Goal: Book appointment/travel/reservation

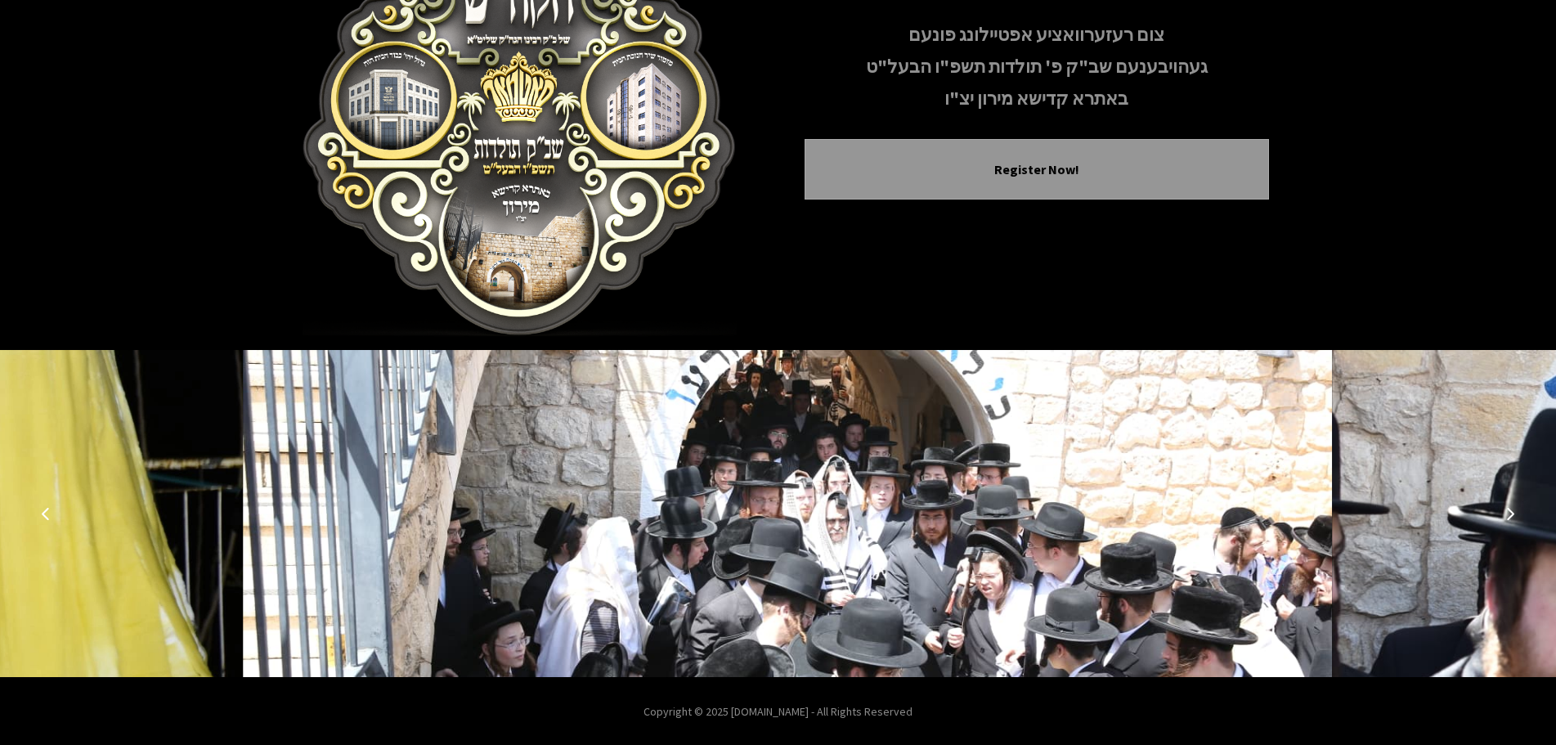
scroll to position [168, 0]
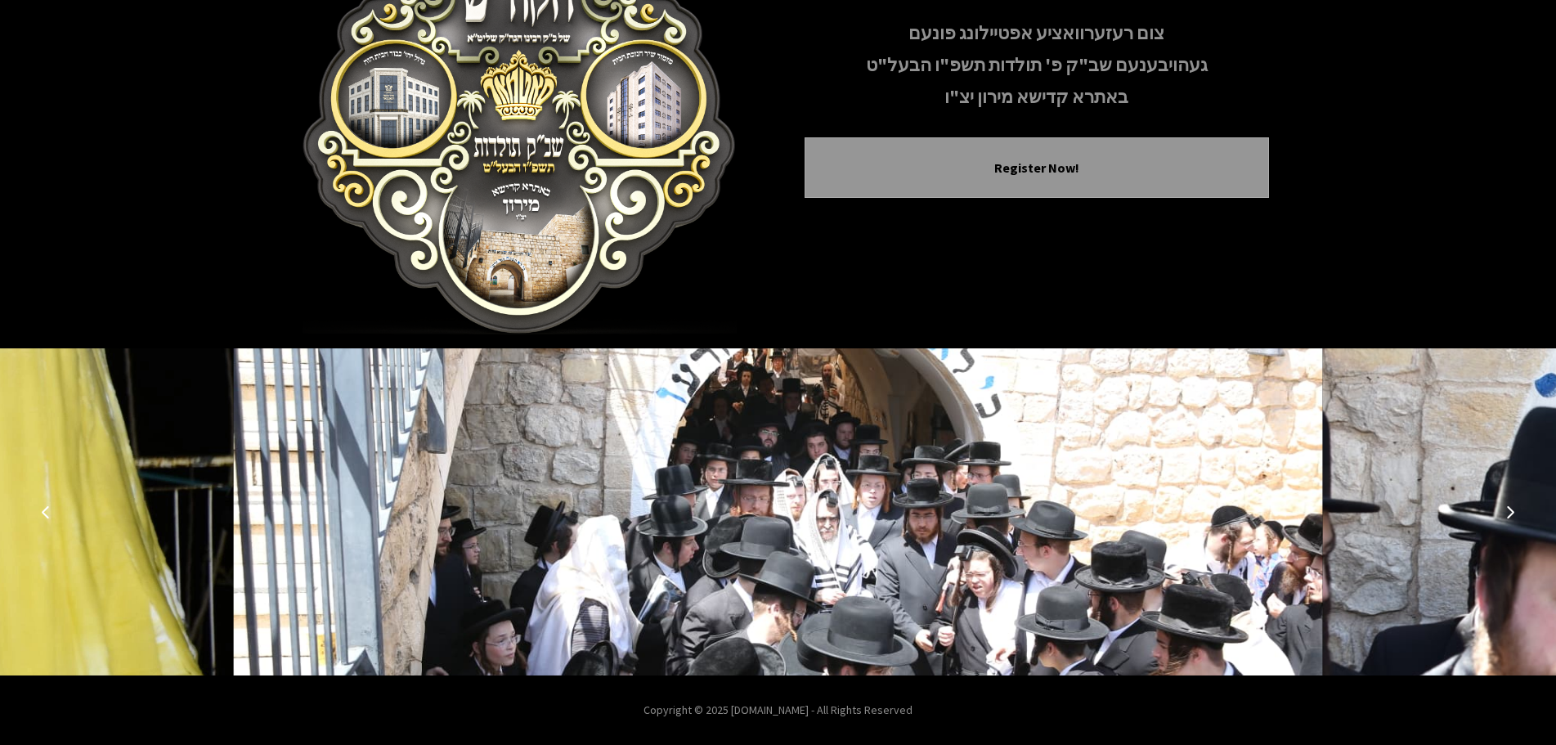
click at [561, 579] on img at bounding box center [777, 511] width 1089 height 327
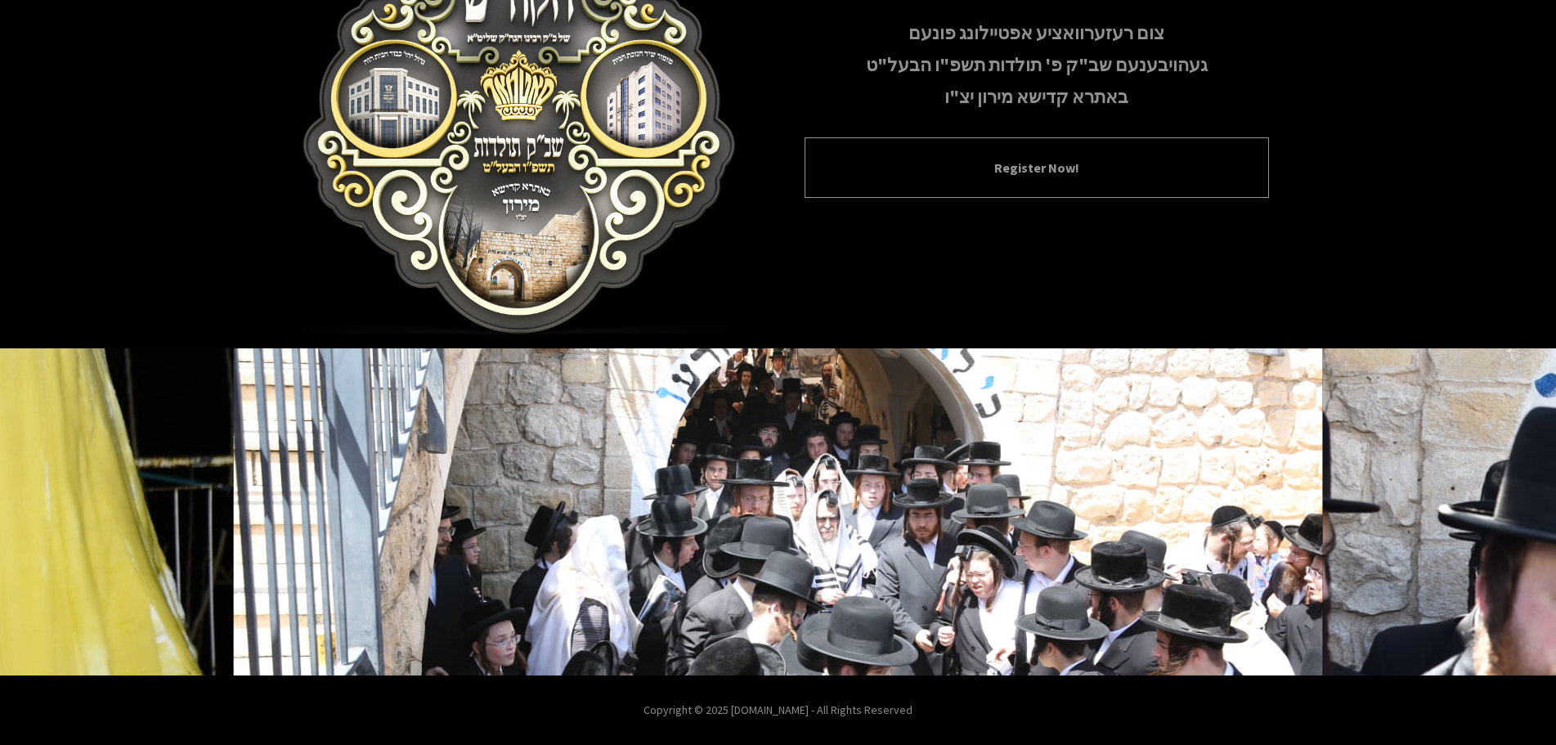
click at [1013, 172] on button "Register Now!" at bounding box center [1036, 168] width 423 height 20
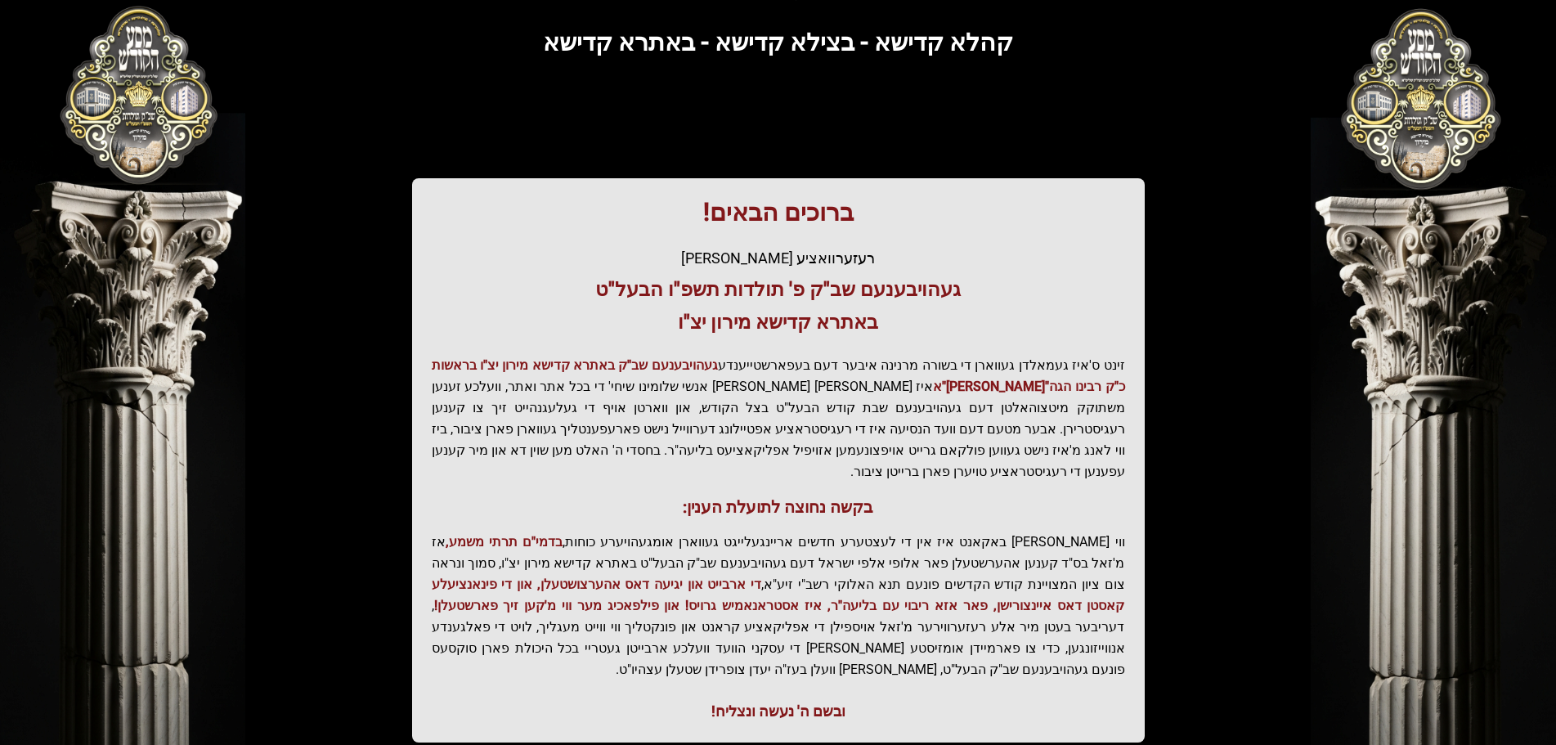
scroll to position [202, 0]
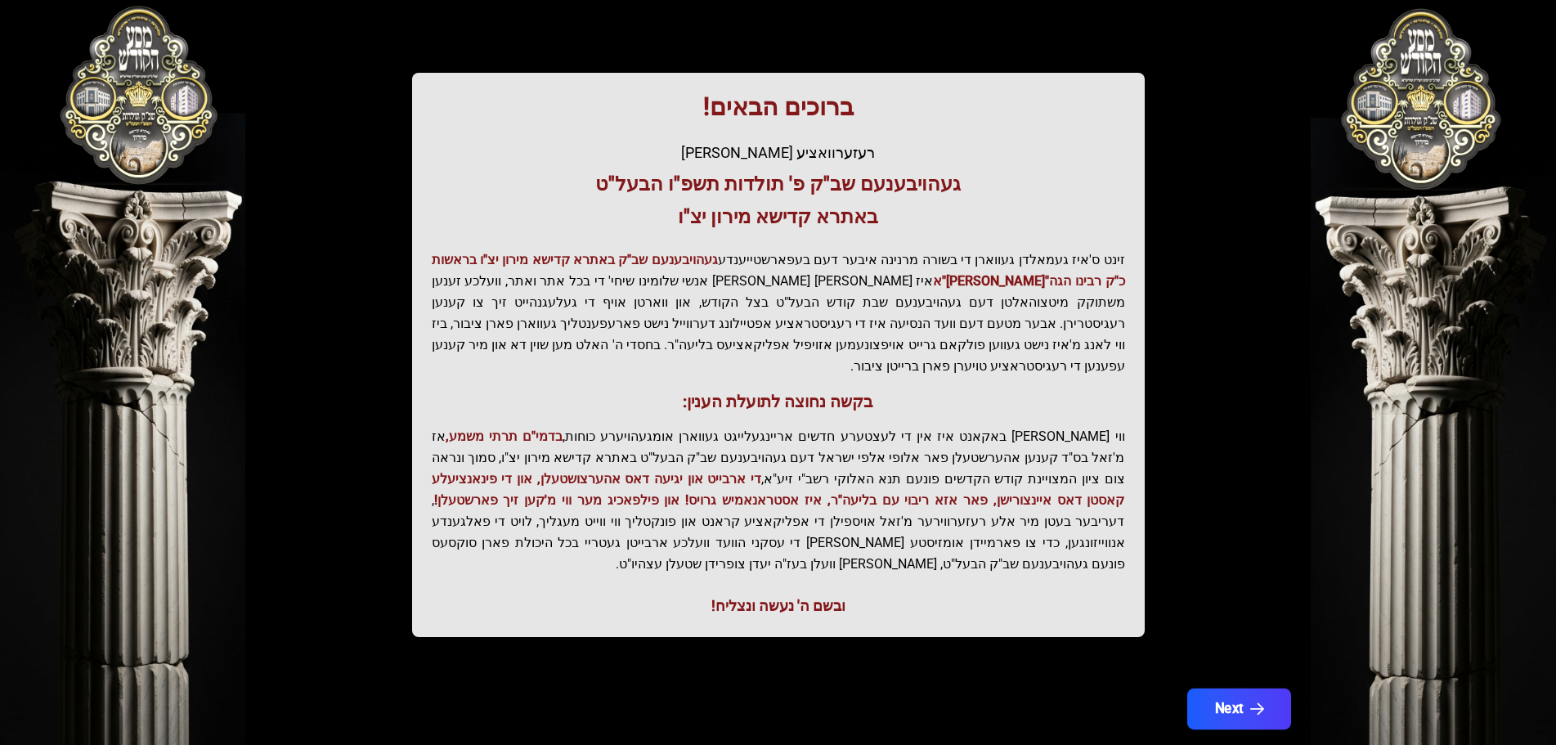
click at [1274, 688] on button "Next" at bounding box center [1238, 708] width 104 height 41
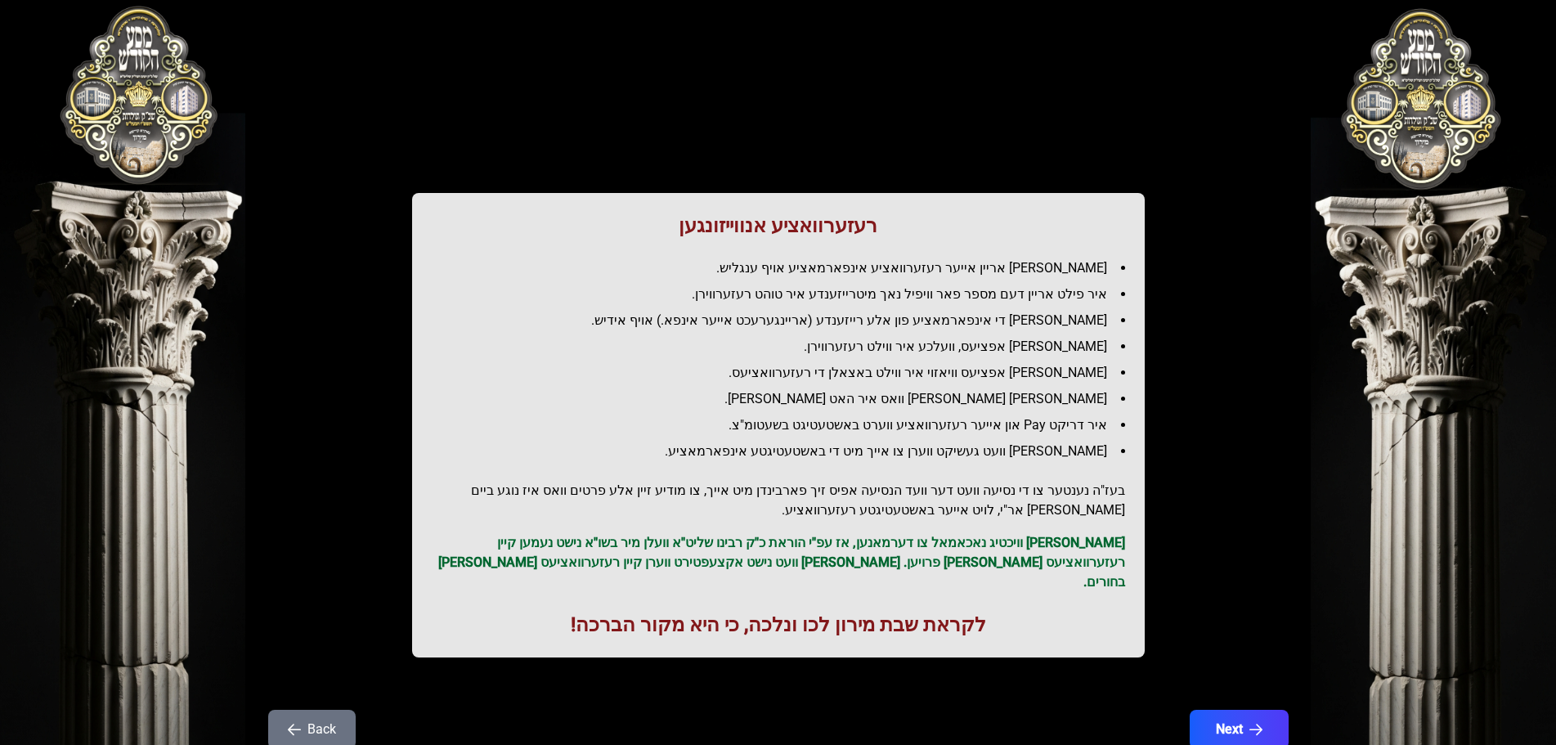
scroll to position [0, 0]
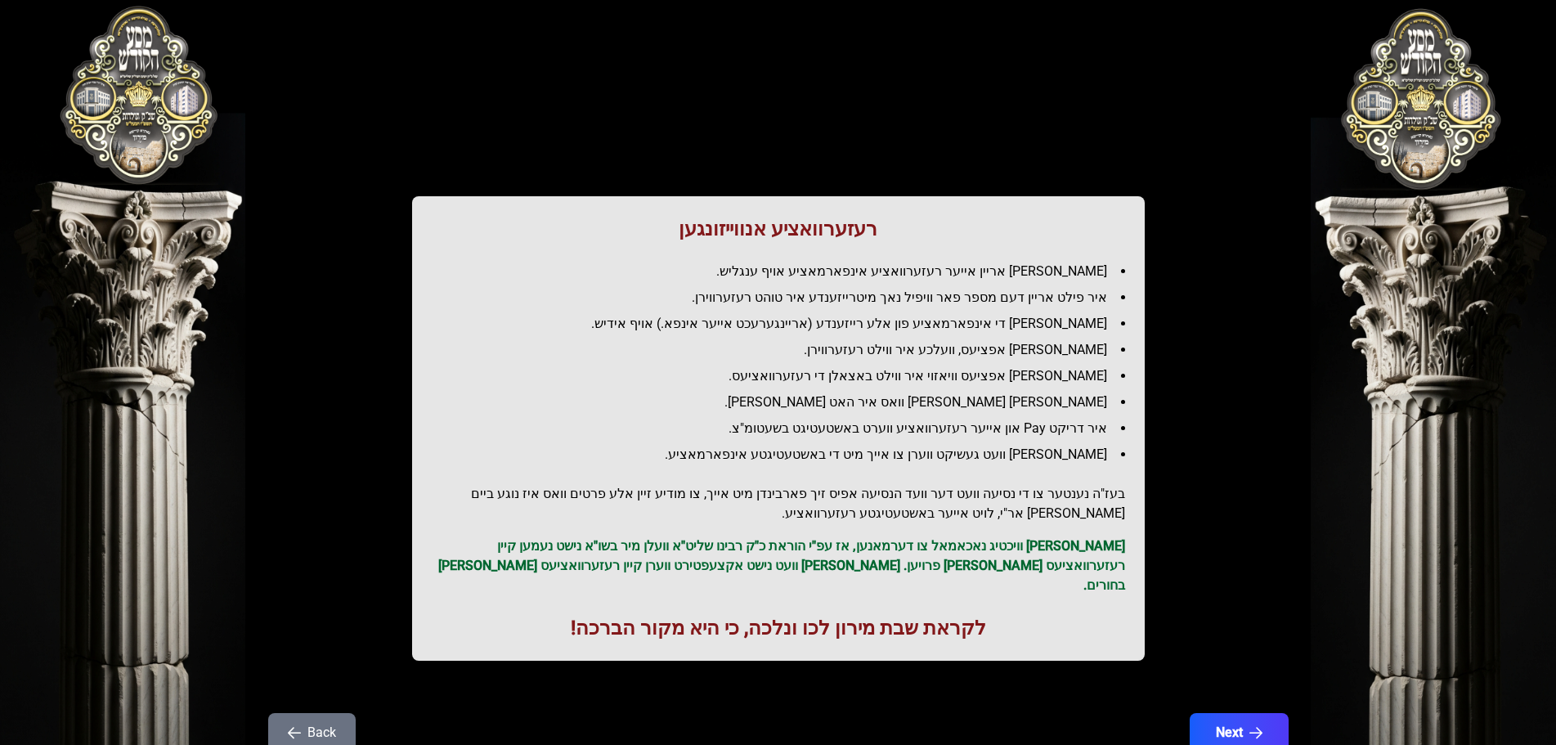
click at [873, 266] on li "[PERSON_NAME] אריין אייער רעזערוואציע אינפארמאציע אויף ענגליש." at bounding box center [785, 272] width 680 height 20
click at [1037, 284] on ul "[PERSON_NAME] אריין אייער רעזערוואציע אינפארמאציע אויף ענגליש. איר פילט אריין ד…" at bounding box center [778, 363] width 693 height 203
click at [1036, 284] on ul "[PERSON_NAME] אריין אייער רעזערוואציע אינפארמאציע אויף ענגליש. איר פילט אריין ד…" at bounding box center [778, 363] width 693 height 203
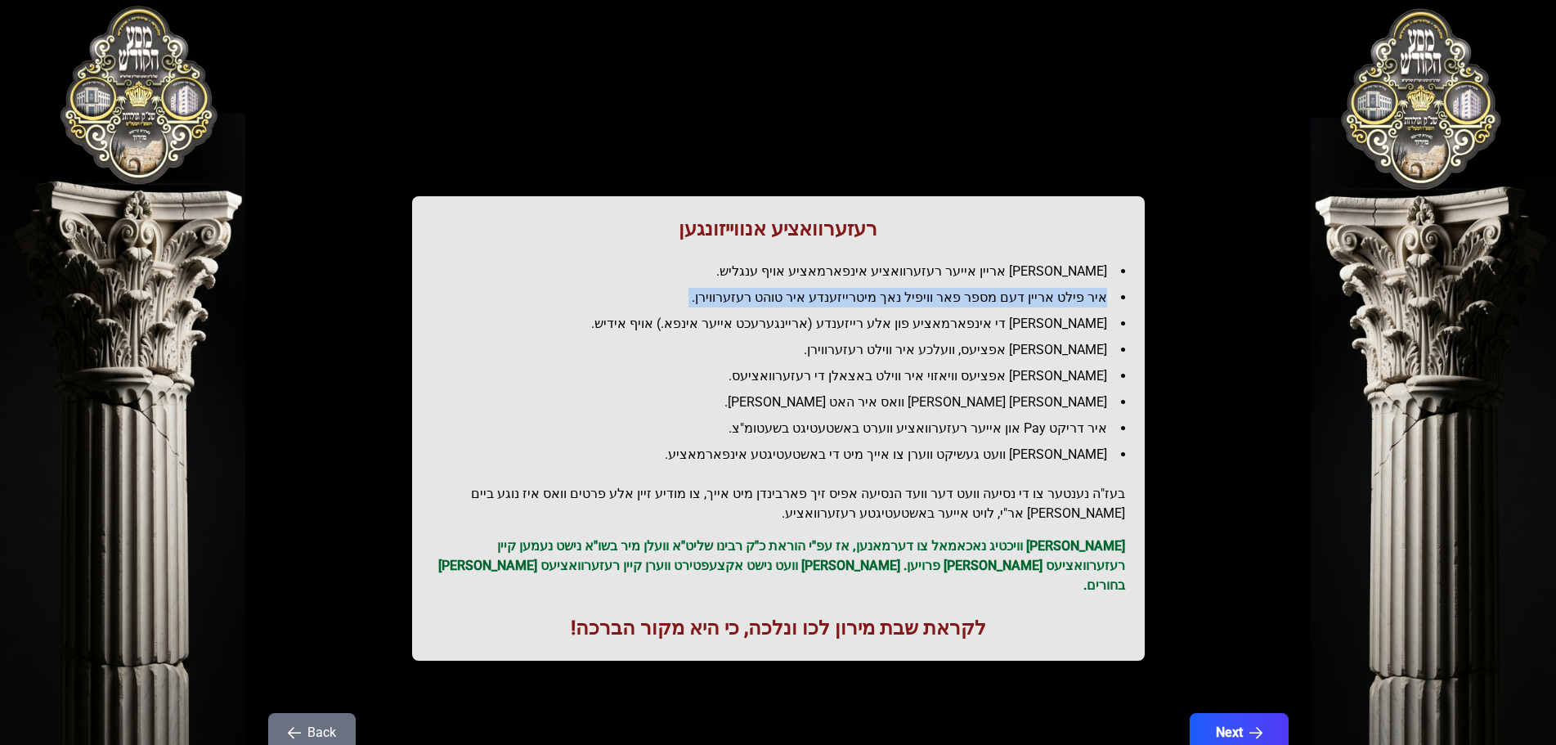
click at [1036, 284] on ul "[PERSON_NAME] אריין אייער רעזערוואציע אינפארמאציע אויף ענגליש. איר פילט אריין ד…" at bounding box center [778, 363] width 693 height 203
click at [1059, 325] on li "[PERSON_NAME] די אינפארמאציע פון אלע רייזענדע (אריינגערעכט אייער אינפא.) אויף א…" at bounding box center [785, 324] width 680 height 20
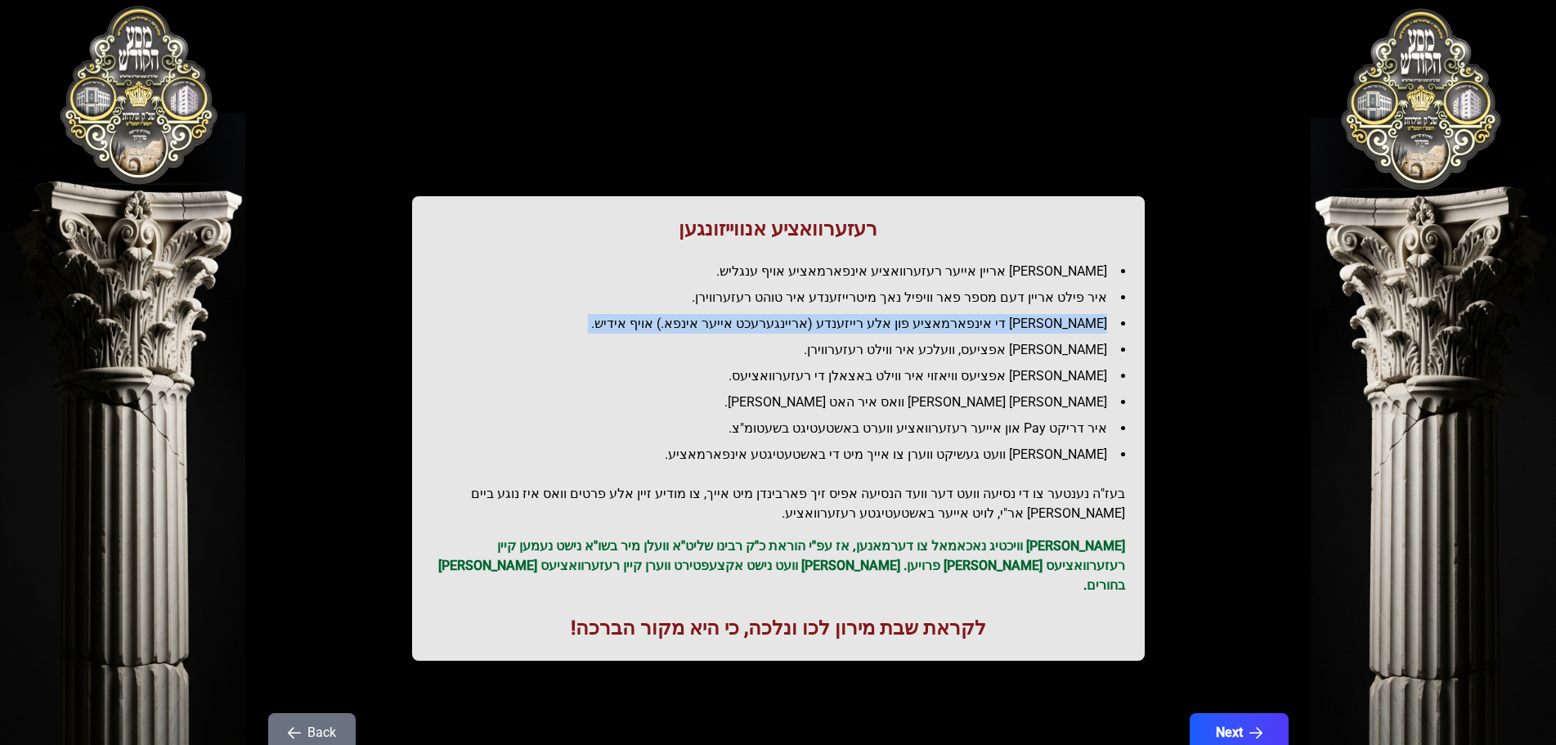
drag, startPoint x: 1059, startPoint y: 325, endPoint x: 964, endPoint y: 325, distance: 94.8
click at [1058, 325] on li "[PERSON_NAME] די אינפארמאציע פון אלע רייזענדע (אריינגערעכט אייער אינפא.) אויף א…" at bounding box center [785, 324] width 680 height 20
click at [778, 325] on li "[PERSON_NAME] די אינפארמאציע פון אלע רייזענדע (אריינגערעכט אייער אינפא.) אויף א…" at bounding box center [785, 324] width 680 height 20
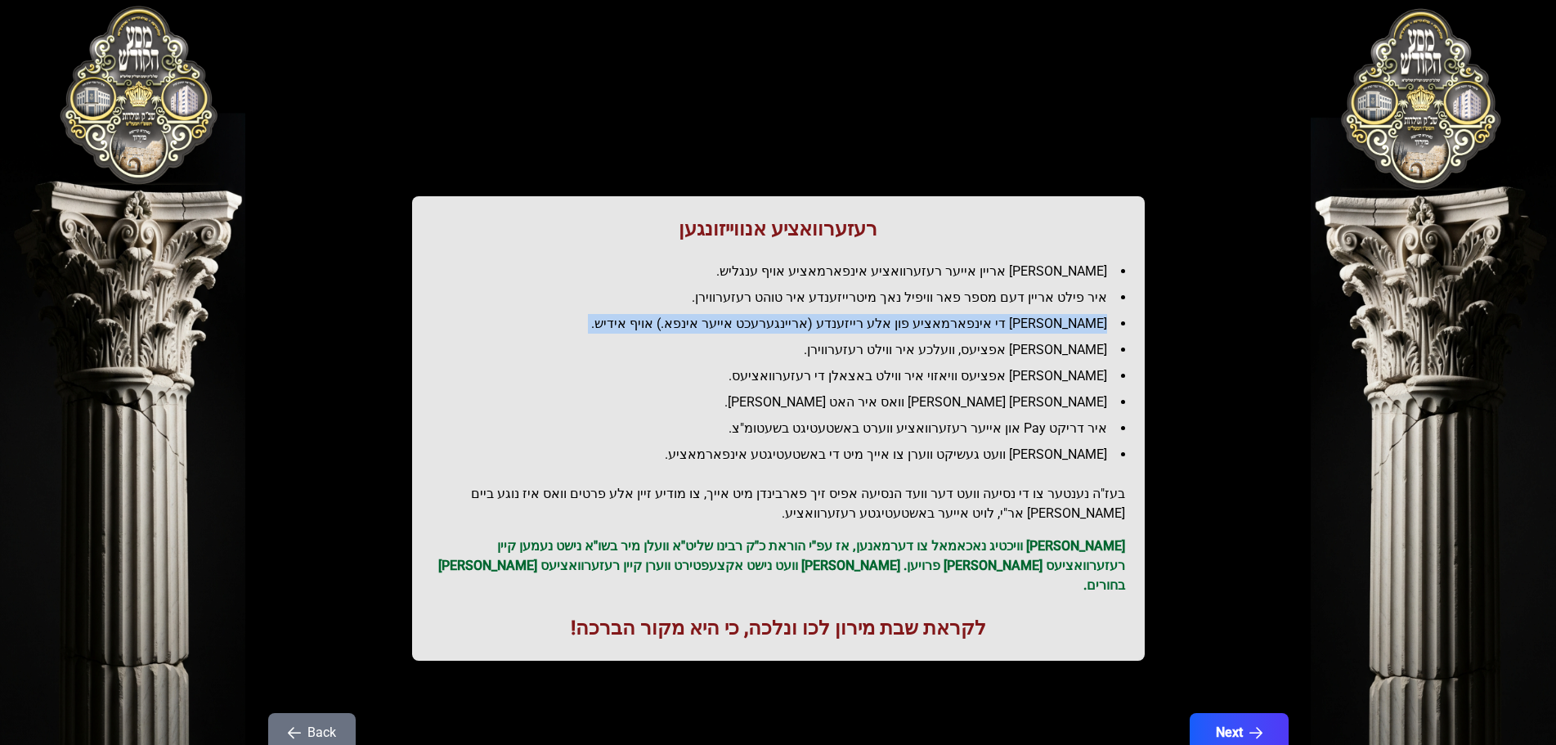
click at [691, 328] on li "[PERSON_NAME] די אינפארמאציע פון אלע רייזענדע (אריינגערעכט אייער אינפא.) אויף א…" at bounding box center [785, 324] width 680 height 20
click at [971, 354] on li "[PERSON_NAME] אפציעס, וועלכע איר ווילט רעזערווירן." at bounding box center [785, 350] width 680 height 20
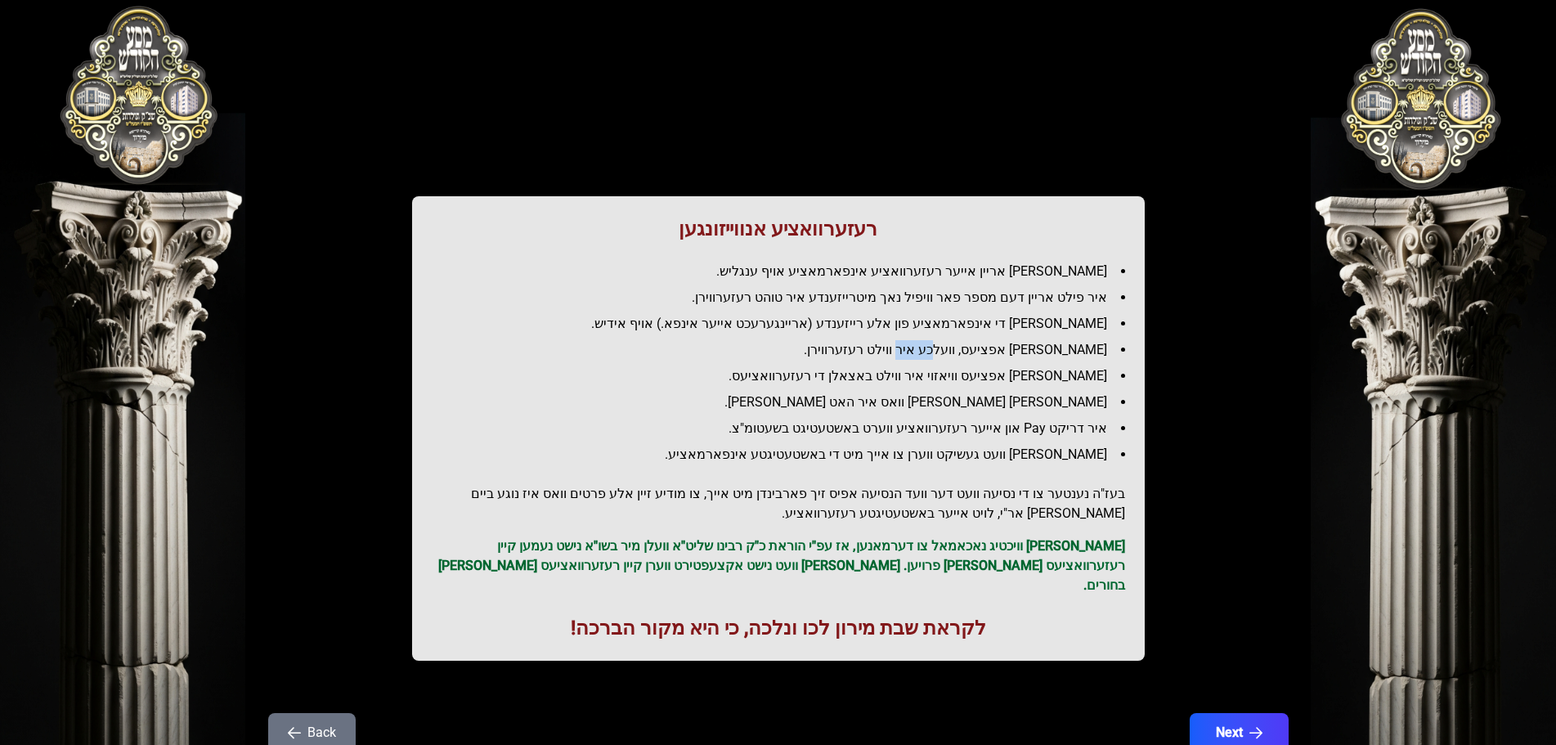
click at [971, 354] on li "[PERSON_NAME] אפציעס, וועלכע איר ווילט רעזערווירן." at bounding box center [785, 350] width 680 height 20
click at [1050, 354] on li "[PERSON_NAME] אפציעס, וועלכע איר ווילט רעזערווירן." at bounding box center [785, 350] width 680 height 20
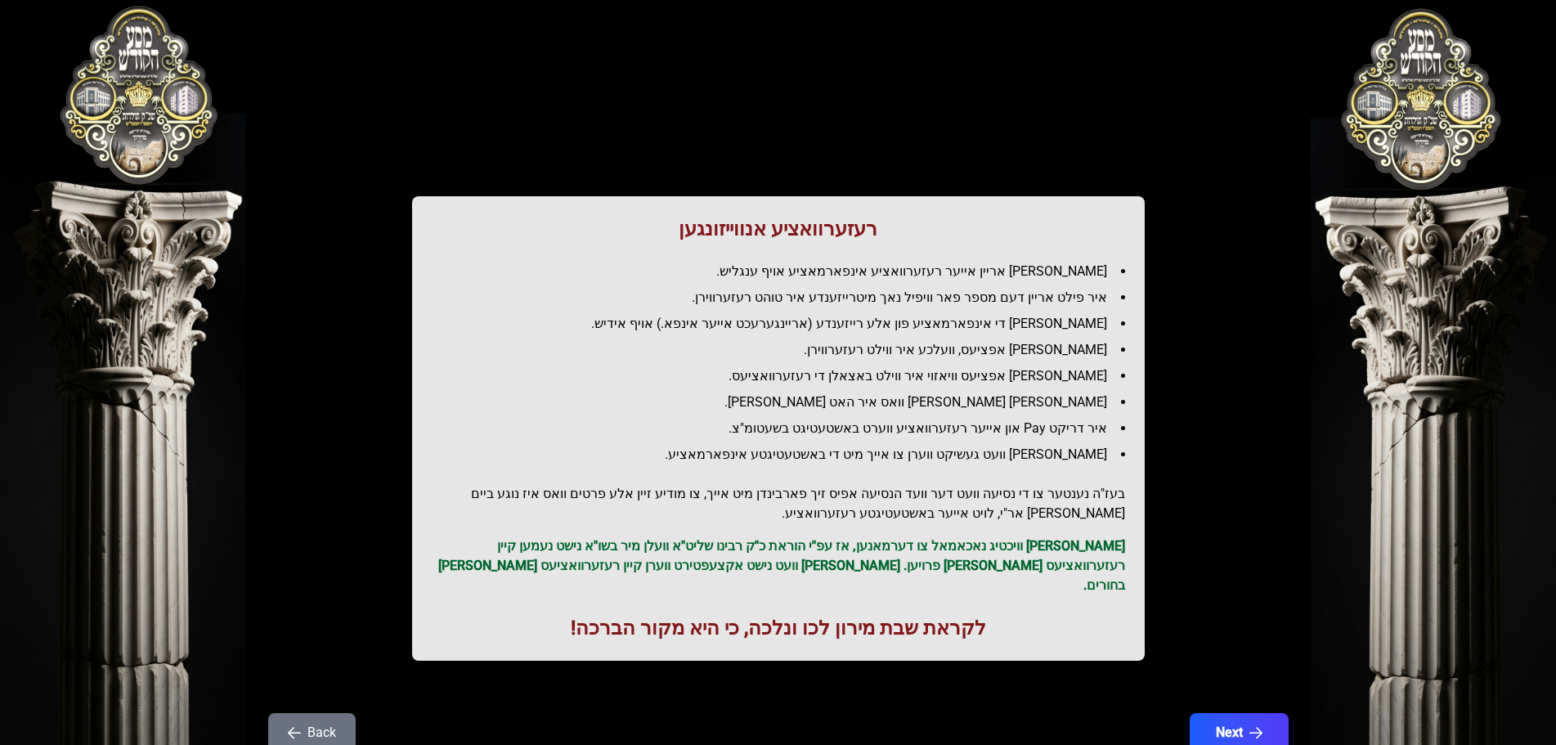
click at [1019, 379] on li "[PERSON_NAME] אפציעס וויאזוי איר ווילט באצאלן די רעזערוואציעס." at bounding box center [785, 376] width 680 height 20
click at [997, 352] on li "[PERSON_NAME] אפציעס, וועלכע איר ווילט רעזערווירן." at bounding box center [785, 350] width 680 height 20
click at [987, 372] on li "[PERSON_NAME] אפציעס וויאזוי איר ווילט באצאלן די רעזערוואציעס." at bounding box center [785, 376] width 680 height 20
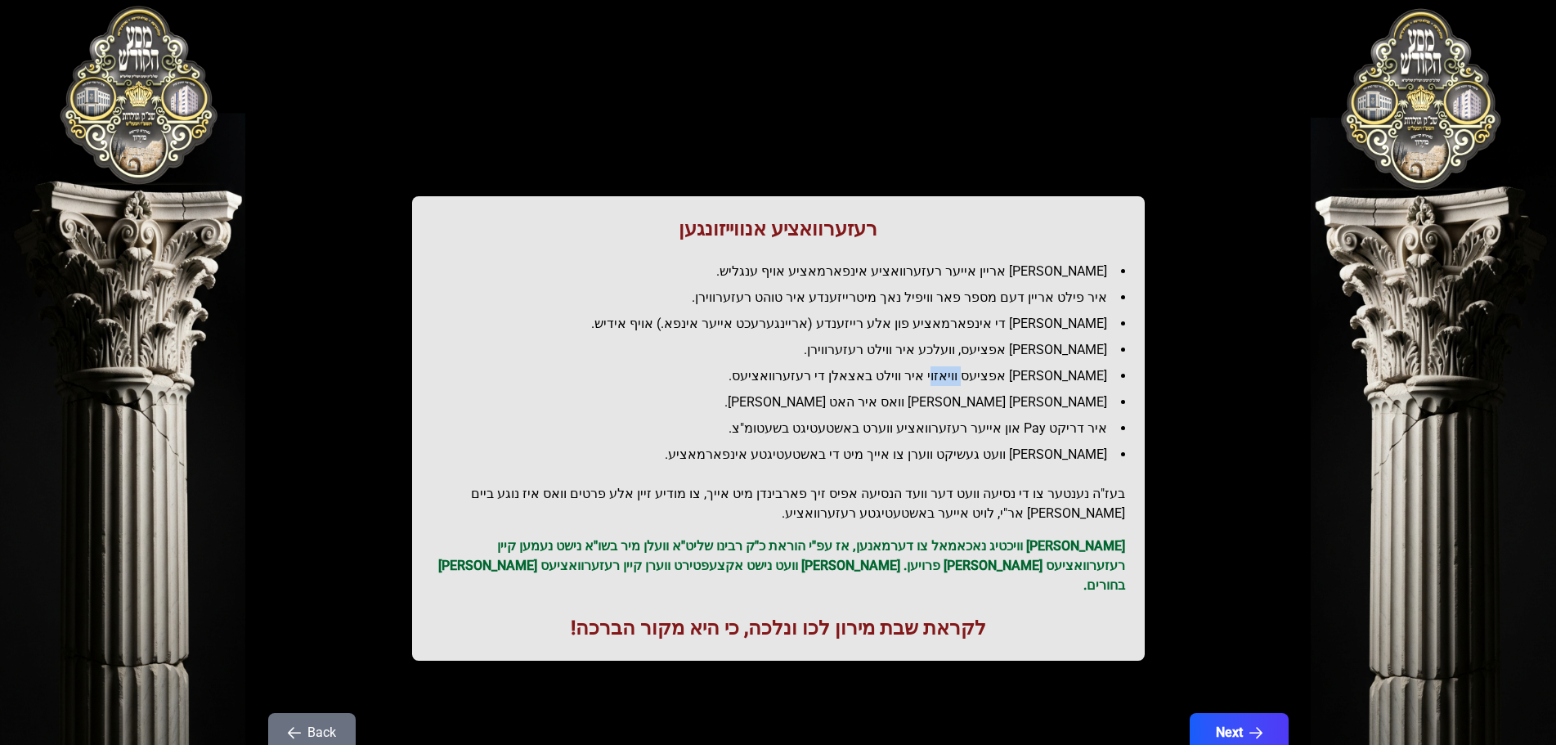
click at [987, 372] on li "[PERSON_NAME] אפציעס וויאזוי איר ווילט באצאלן די רעזערוואציעס." at bounding box center [785, 376] width 680 height 20
click at [931, 404] on li "[PERSON_NAME] [PERSON_NAME] וואס איר האט [PERSON_NAME]." at bounding box center [785, 402] width 680 height 20
click at [941, 434] on li "איר דריקט Pay און אייער רעזערוואציע ווערט באשטעטיגט בשעטומ"צ." at bounding box center [785, 429] width 680 height 20
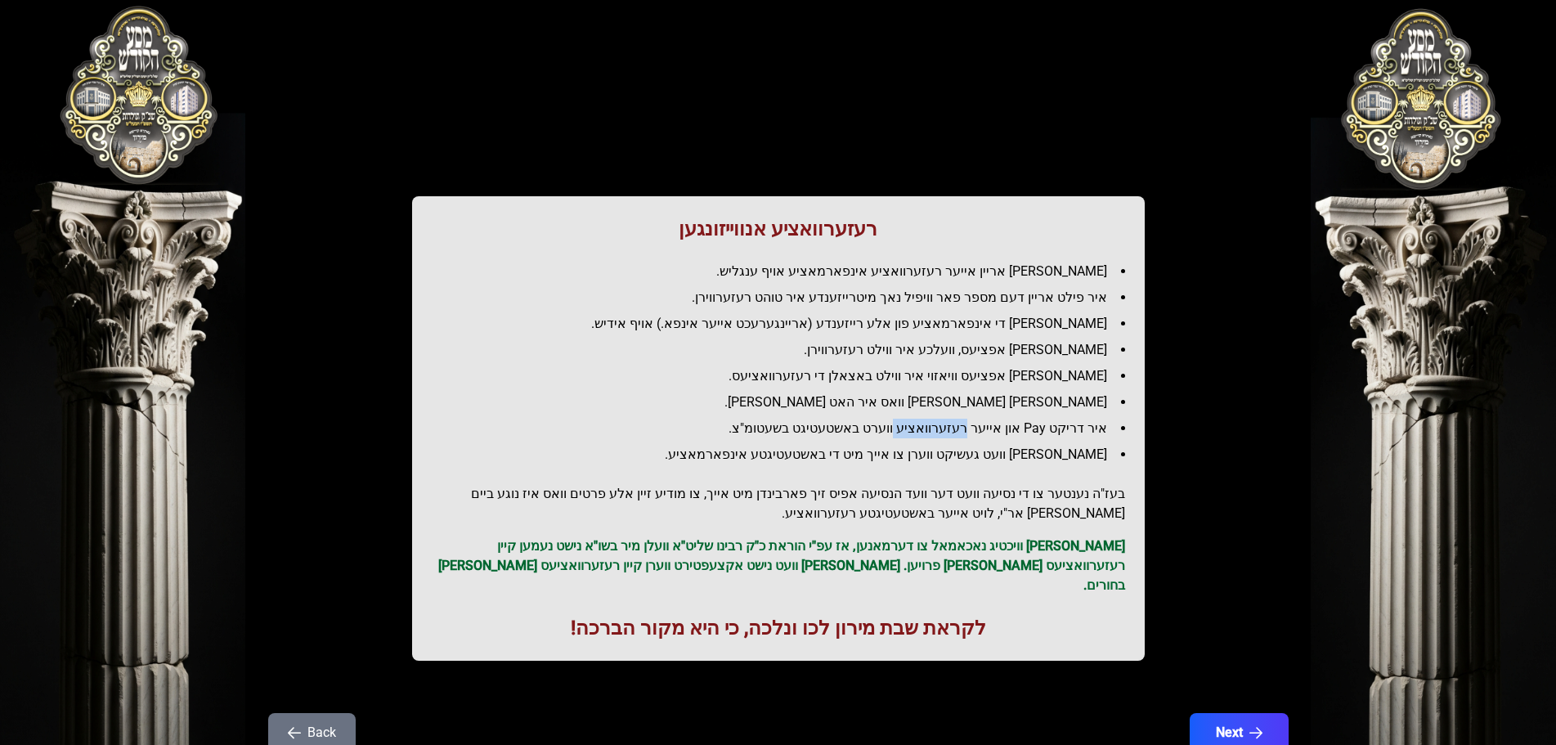
click at [941, 434] on li "איר דריקט Pay און אייער רעזערוואציע ווערט באשטעטיגט בשעטומ"צ." at bounding box center [785, 429] width 680 height 20
click at [933, 449] on li "[PERSON_NAME] וועט געשיקט ווערן צו אייך מיט די באשטעטיגטע אינפארמאציע." at bounding box center [785, 455] width 680 height 20
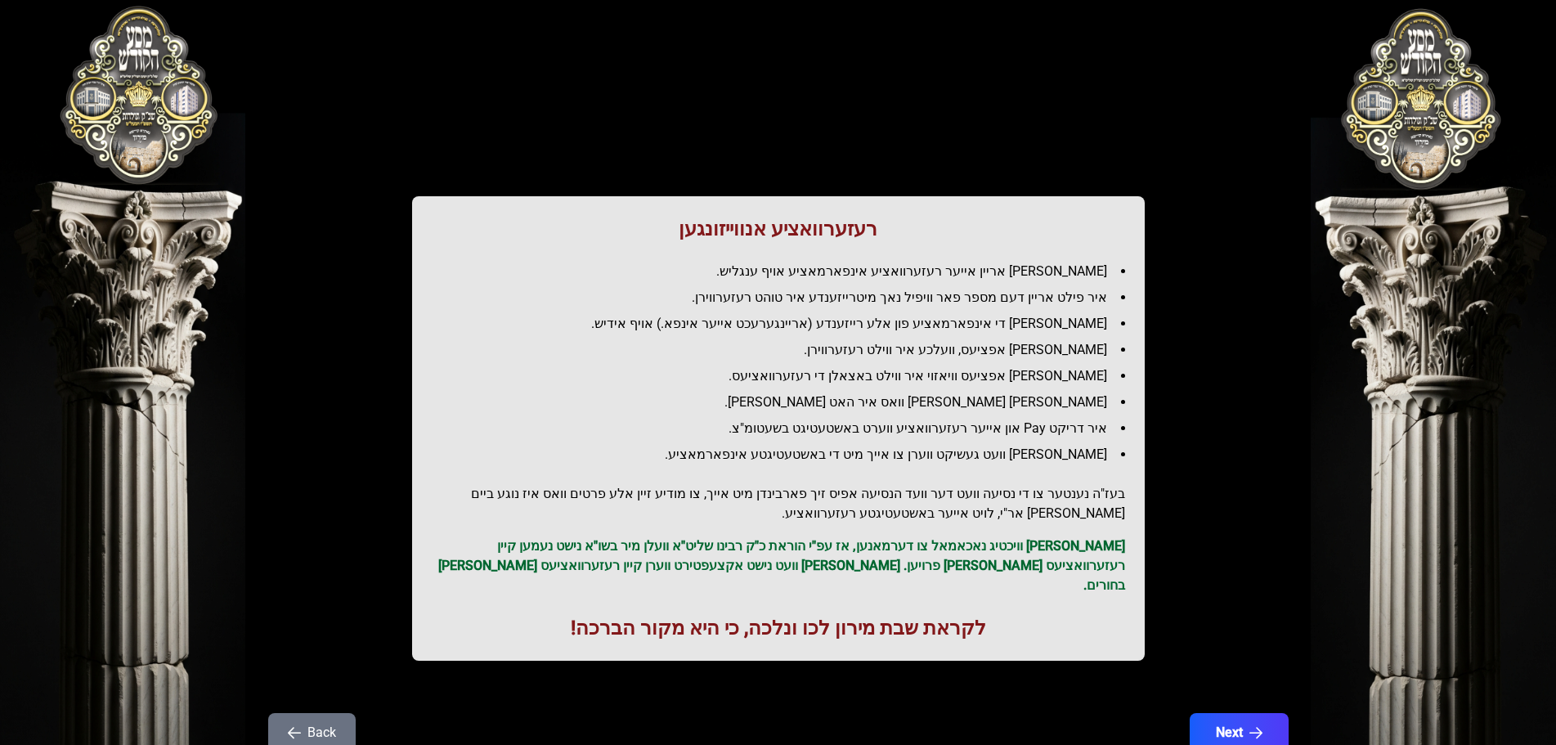
click at [1031, 485] on h2 "בעז"ה נענטער צו די נסיעה וועט דער וועד הנסיעה אפיס זיך פארבינדן מיט אייך, צו מו…" at bounding box center [778, 503] width 693 height 39
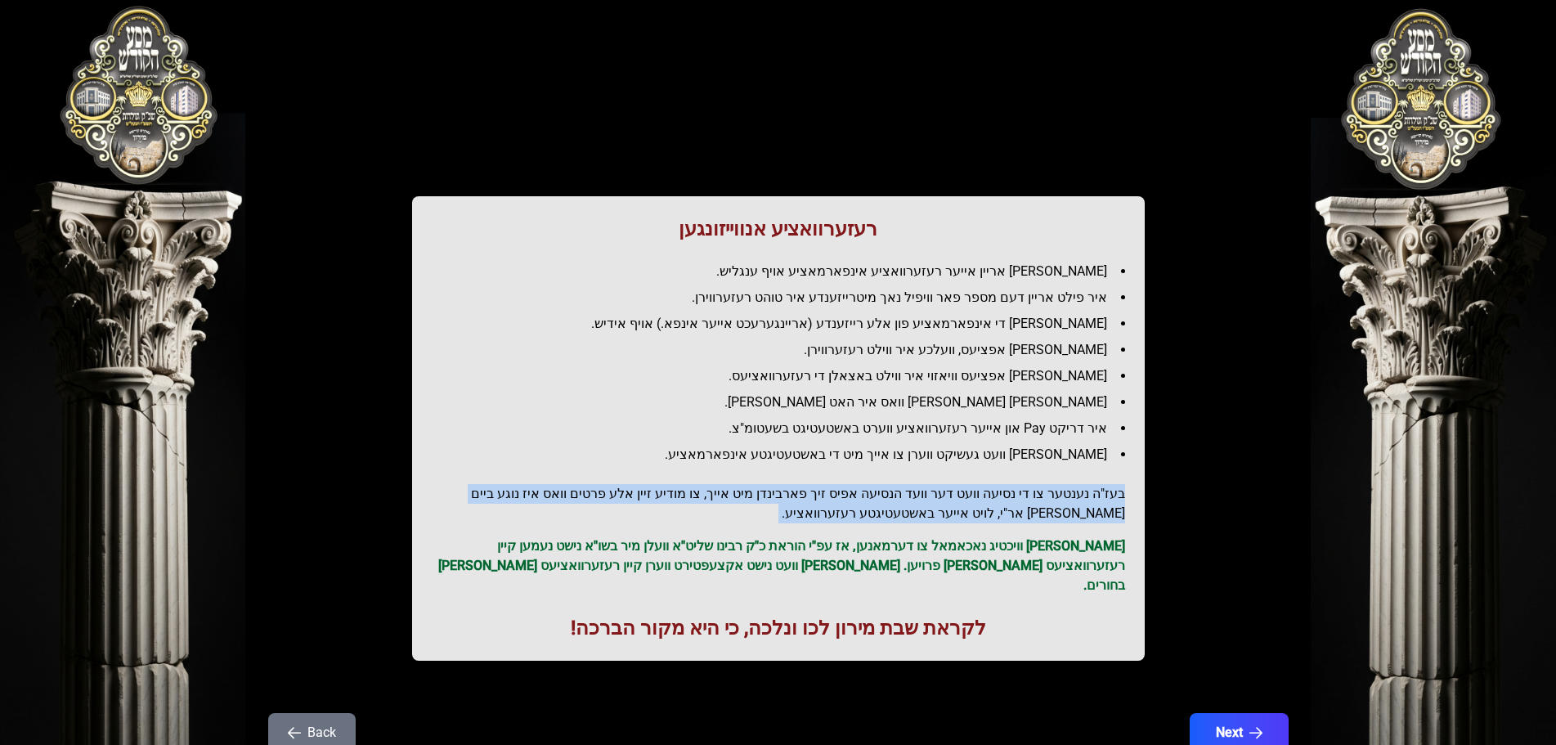
drag, startPoint x: 1031, startPoint y: 485, endPoint x: 685, endPoint y: 487, distance: 345.8
click at [1012, 486] on h2 "בעז"ה נענטער צו די נסיעה וועט דער וועד הנסיעה אפיס זיך פארבינדן מיט אייך, צו מו…" at bounding box center [778, 503] width 693 height 39
click at [502, 499] on h2 "בעז"ה נענטער צו די נסיעה וועט דער וועד הנסיעה אפיס זיך פארבינדן מיט אייך, צו מו…" at bounding box center [778, 503] width 693 height 39
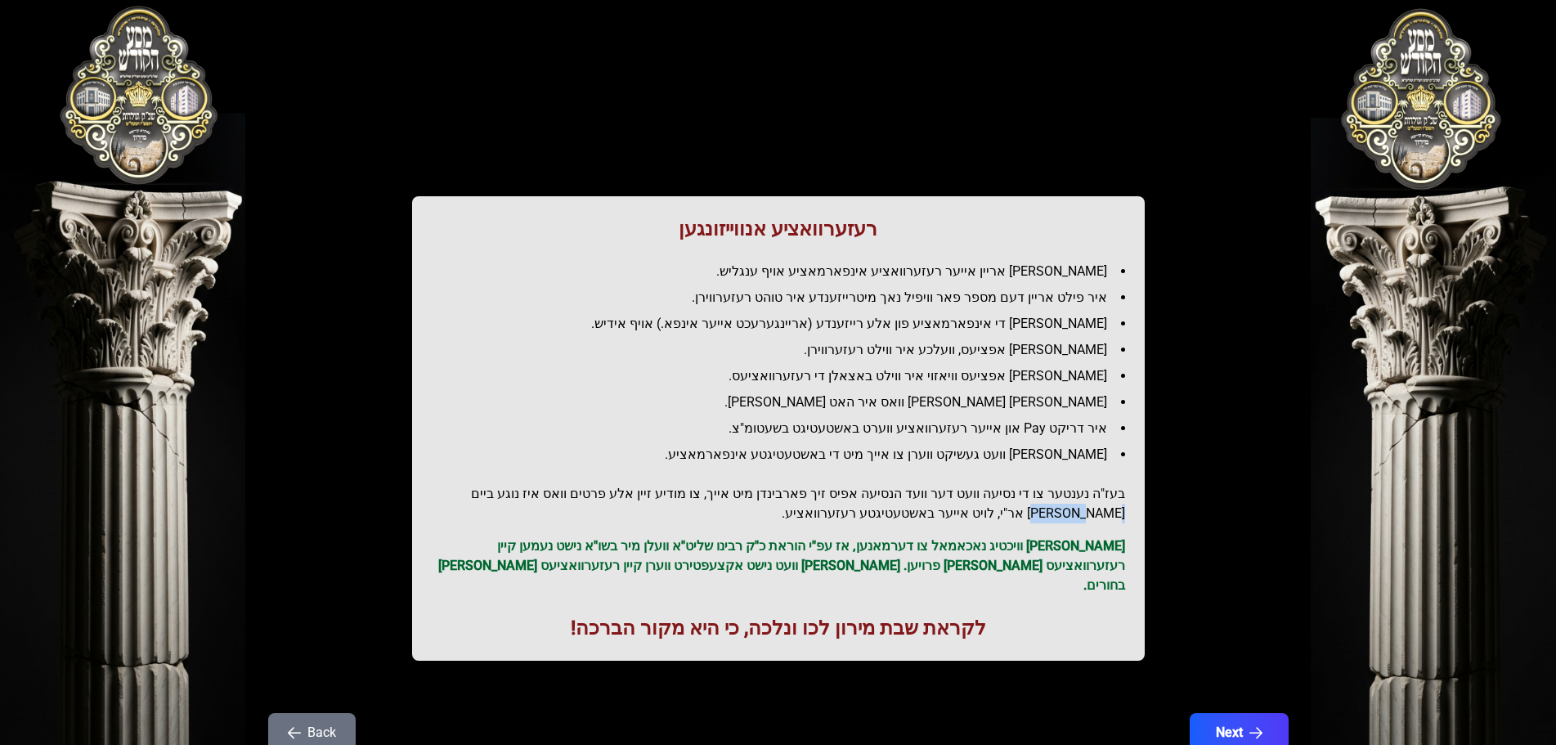
click at [501, 499] on h2 "בעז"ה נענטער צו די נסיעה וועט דער וועד הנסיעה אפיס זיך פארבינדן מיט אייך, צו מו…" at bounding box center [778, 503] width 693 height 39
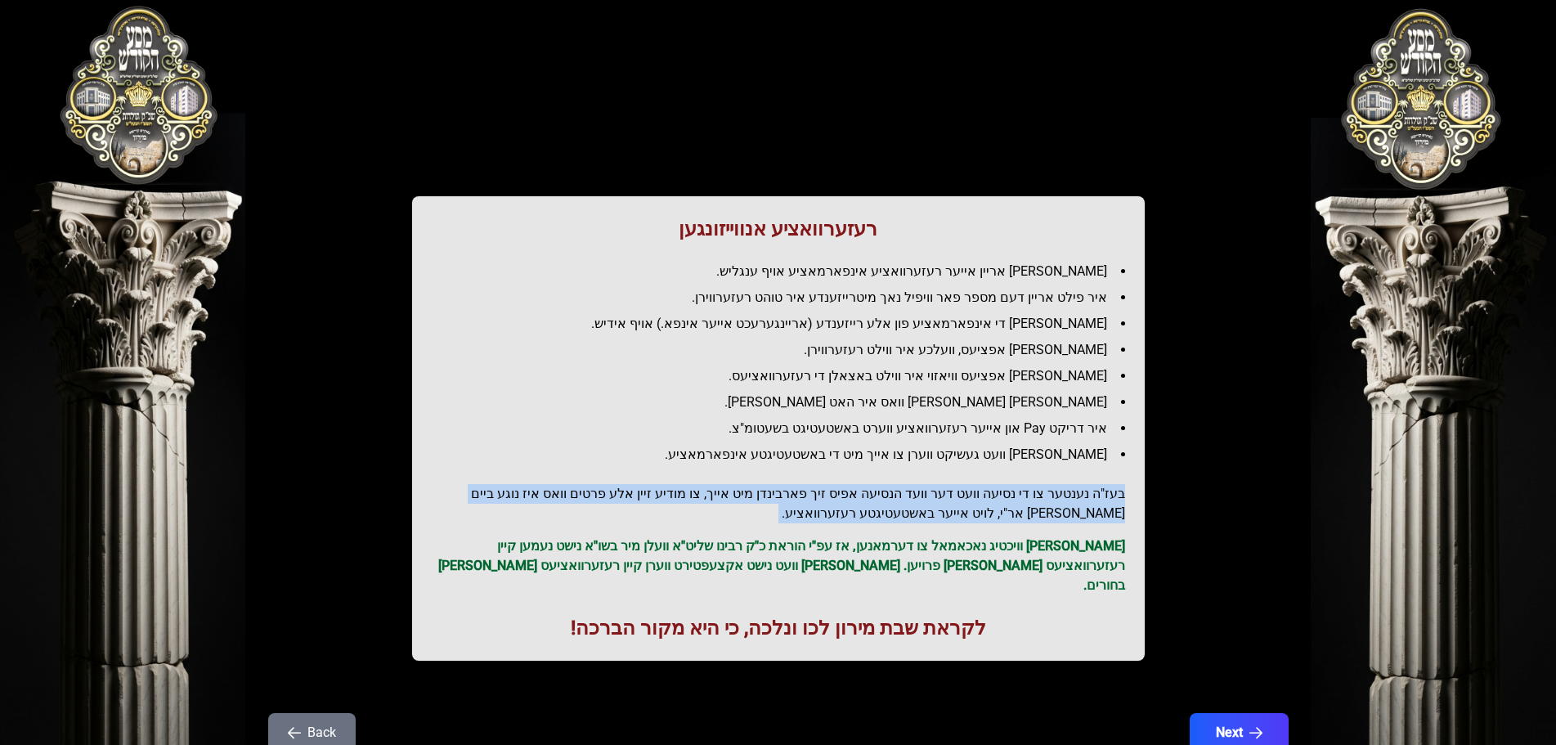
click at [501, 499] on h2 "בעז"ה נענטער צו די נסיעה וועט דער וועד הנסיעה אפיס זיך פארבינדן מיט אייך, צו מו…" at bounding box center [778, 503] width 693 height 39
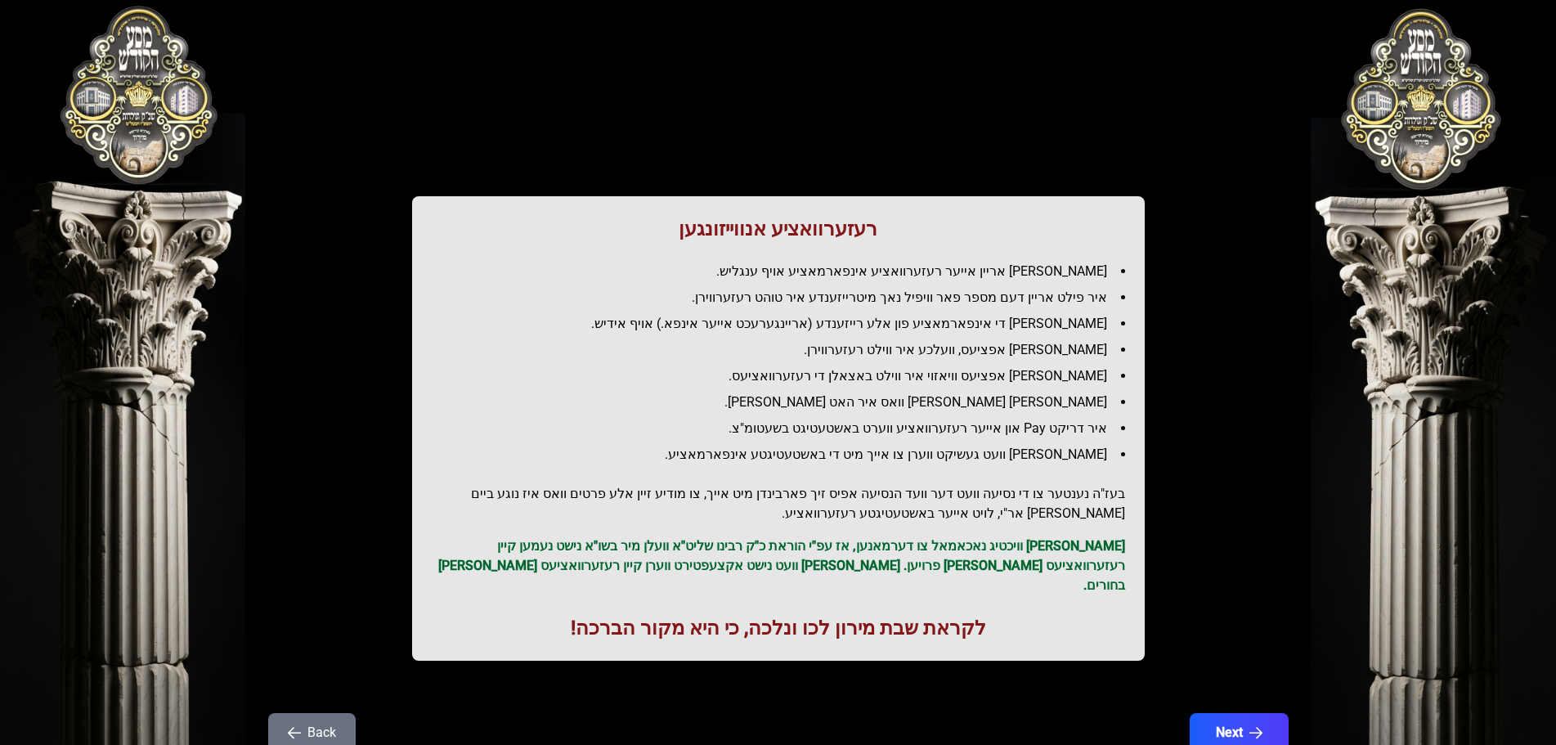
click at [1035, 549] on p "[PERSON_NAME] וויכטיג נאכאמאל צו דערמאנען, אז עפ"י הוראת כ"ק רבינו שליט"א וועלן…" at bounding box center [778, 565] width 693 height 59
click at [1034, 549] on p "[PERSON_NAME] וויכטיג נאכאמאל צו דערמאנען, אז עפ"י הוראת כ"ק רבינו שליט"א וועלן…" at bounding box center [778, 565] width 693 height 59
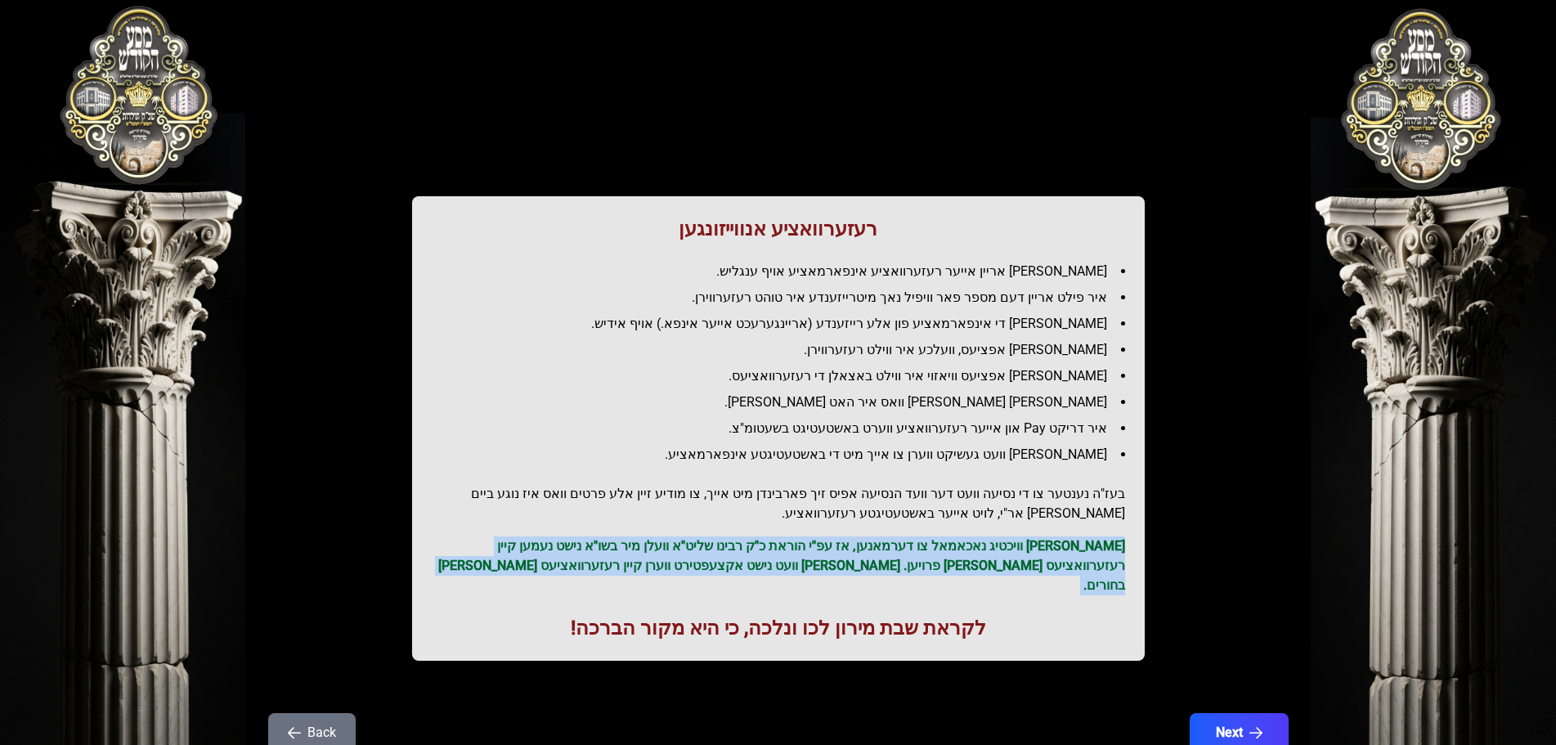
click at [1034, 549] on p "[PERSON_NAME] וויכטיג נאכאמאל צו דערמאנען, אז עפ"י הוראת כ"ק רבינו שליט"א וועלן…" at bounding box center [778, 565] width 693 height 59
click at [682, 571] on p "[PERSON_NAME] וויכטיג נאכאמאל צו דערמאנען, אז עפ"י הוראת כ"ק רבינו שליט"א וועלן…" at bounding box center [778, 565] width 693 height 59
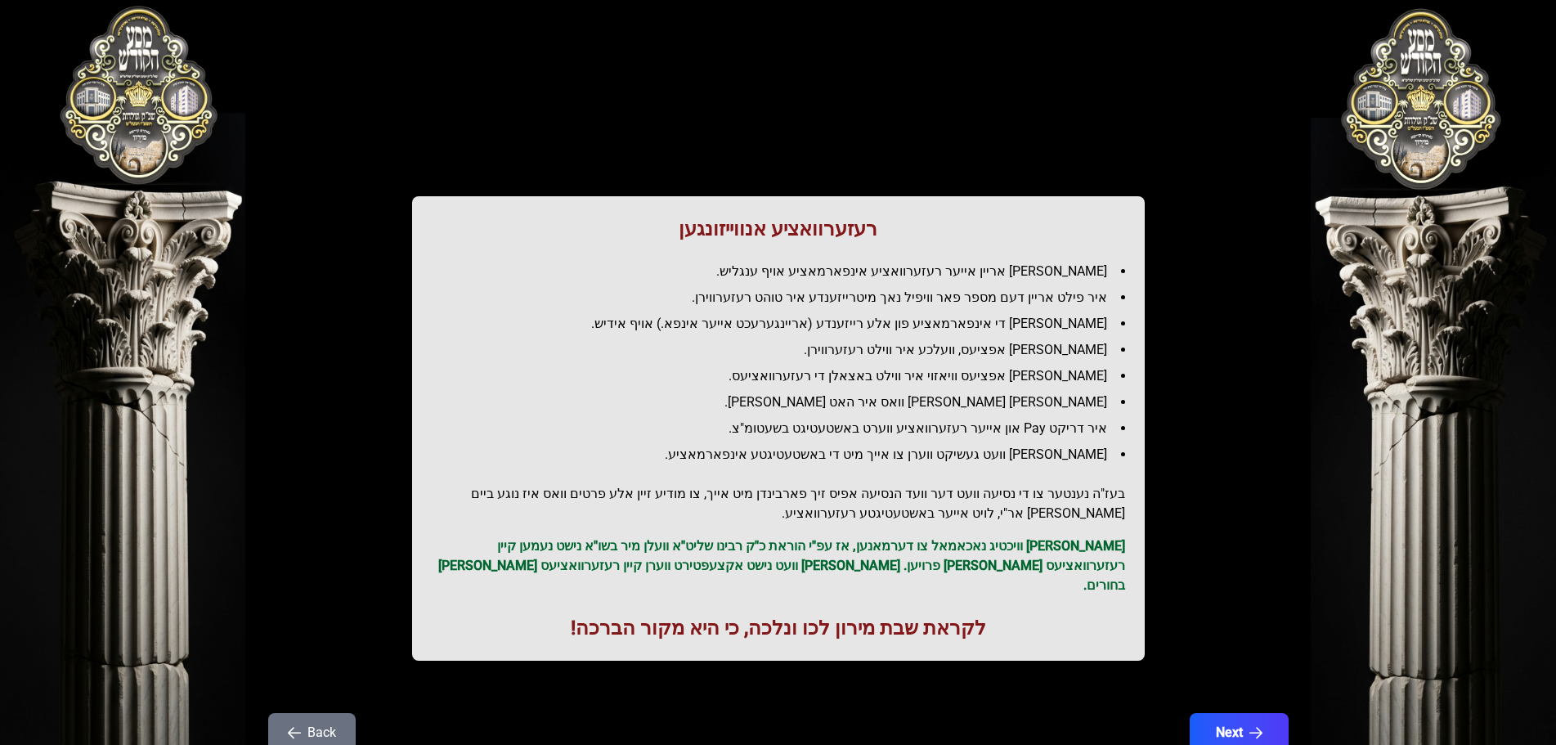
click at [963, 567] on p "[PERSON_NAME] וויכטיג נאכאמאל צו דערמאנען, אז עפ"י הוראת כ"ק רבינו שליט"א וועלן…" at bounding box center [778, 565] width 693 height 59
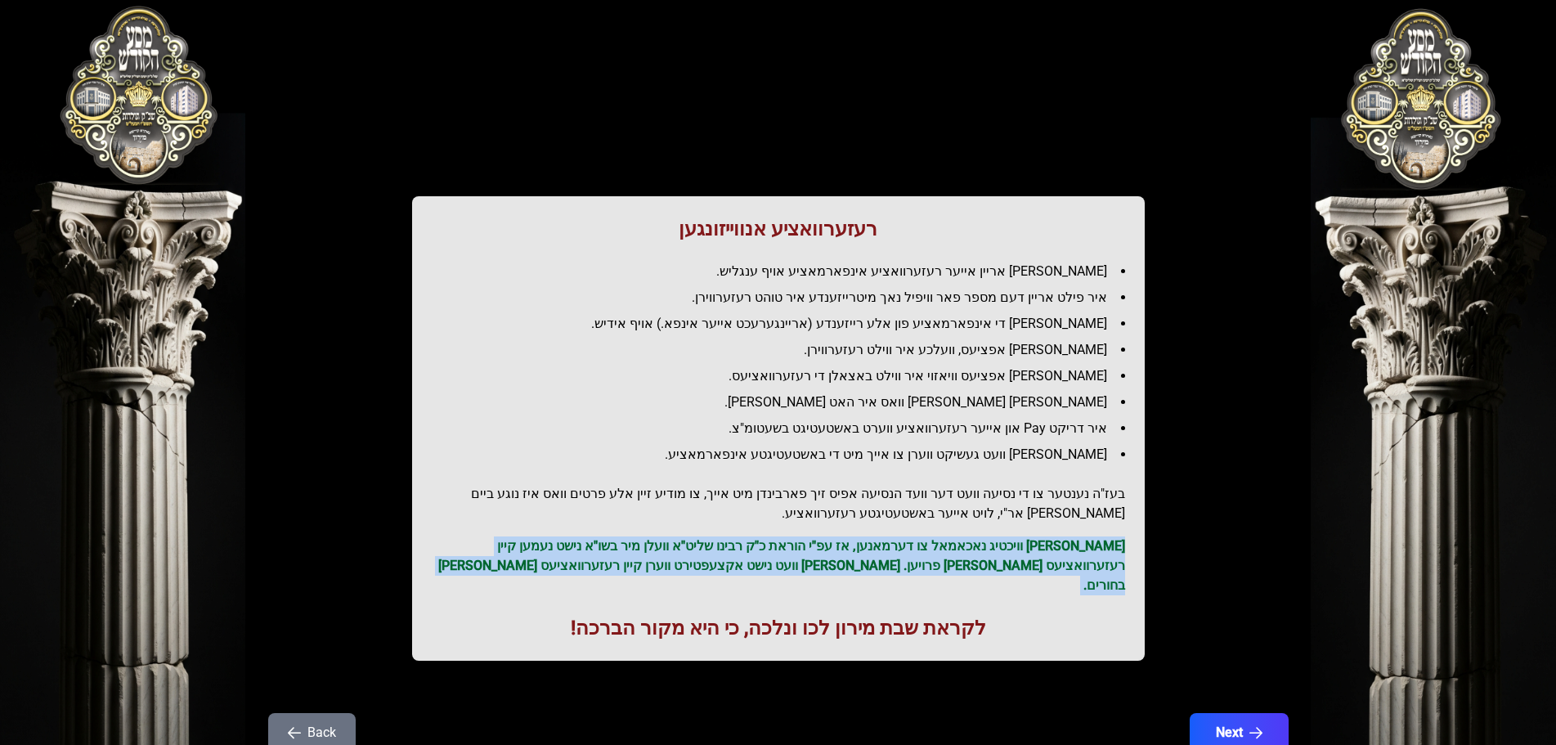
click at [963, 567] on p "[PERSON_NAME] וויכטיג נאכאמאל צו דערמאנען, אז עפ"י הוראת כ"ק רבינו שליט"א וועלן…" at bounding box center [778, 565] width 693 height 59
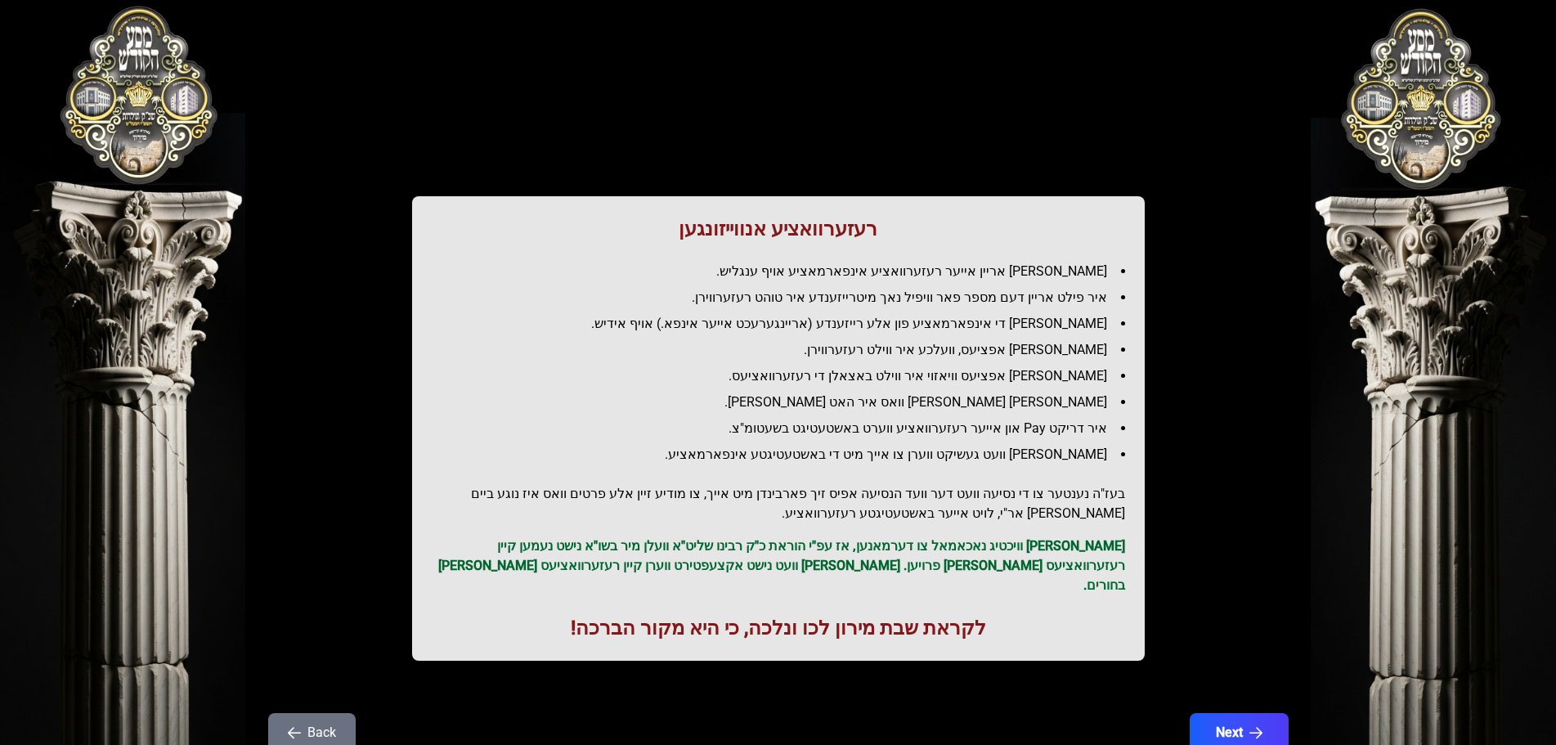
click at [819, 615] on h1 "לקראת שבת מירון לכו ונלכה, כי היא מקור הברכה!" at bounding box center [778, 628] width 693 height 26
click at [882, 565] on p "[PERSON_NAME] וויכטיג נאכאמאל צו דערמאנען, אז עפ"י הוראת כ"ק רבינו שליט"א וועלן…" at bounding box center [778, 565] width 693 height 59
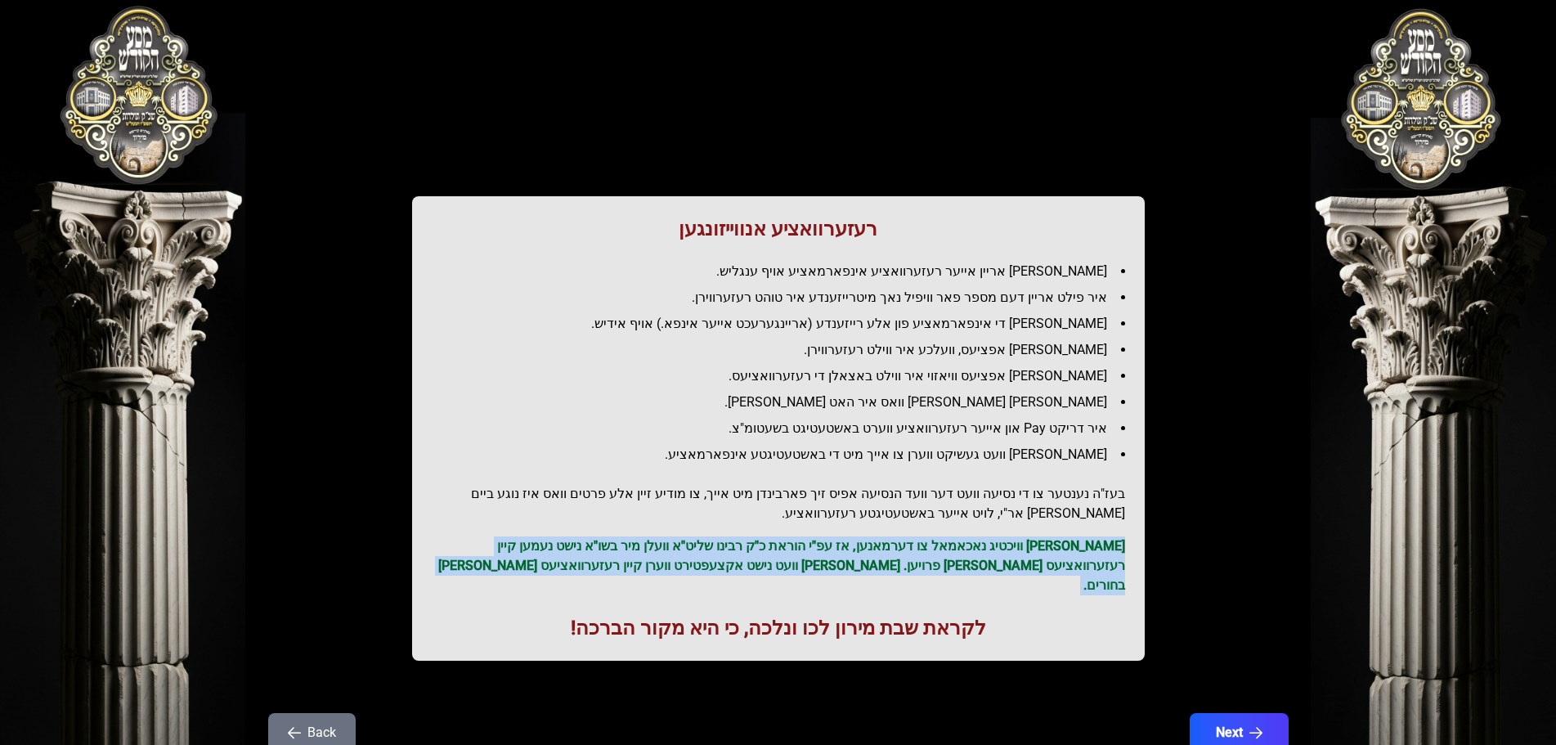
click at [882, 565] on p "[PERSON_NAME] וויכטיג נאכאמאל צו דערמאנען, אז עפ"י הוראת כ"ק רבינו שליט"א וועלן…" at bounding box center [778, 565] width 693 height 59
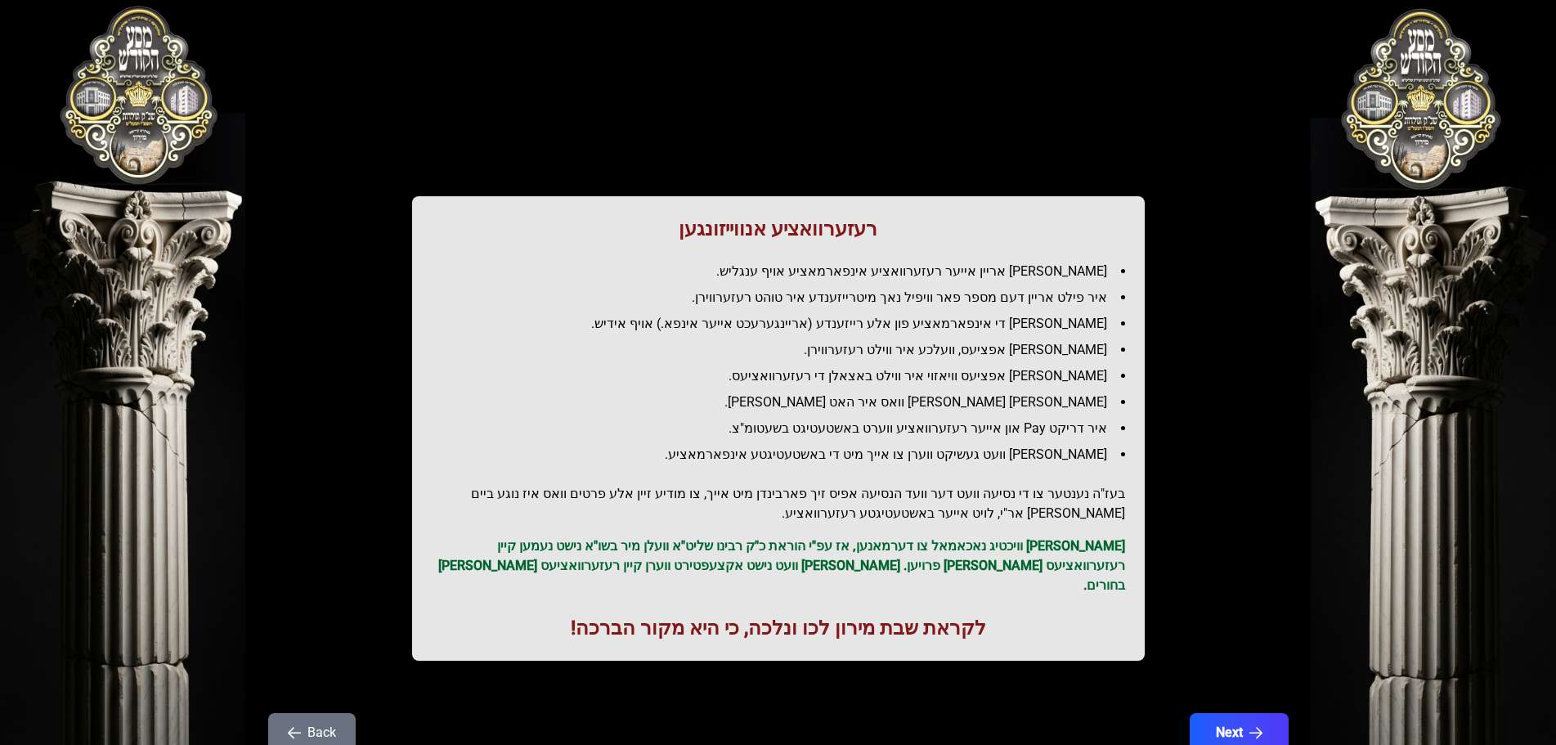
click at [884, 593] on div "רעזערוואציע אנווייזונגען איר לייגט אריין אייער רעזערוואציע אינפארמאציע אויף ענג…" at bounding box center [778, 428] width 732 height 464
click at [885, 594] on div "רעזערוואציע אנווייזונגען איר לייגט אריין אייער רעזערוואציע אינפארמאציע אויף ענג…" at bounding box center [778, 428] width 732 height 464
click at [1225, 712] on button "Next" at bounding box center [1238, 732] width 104 height 41
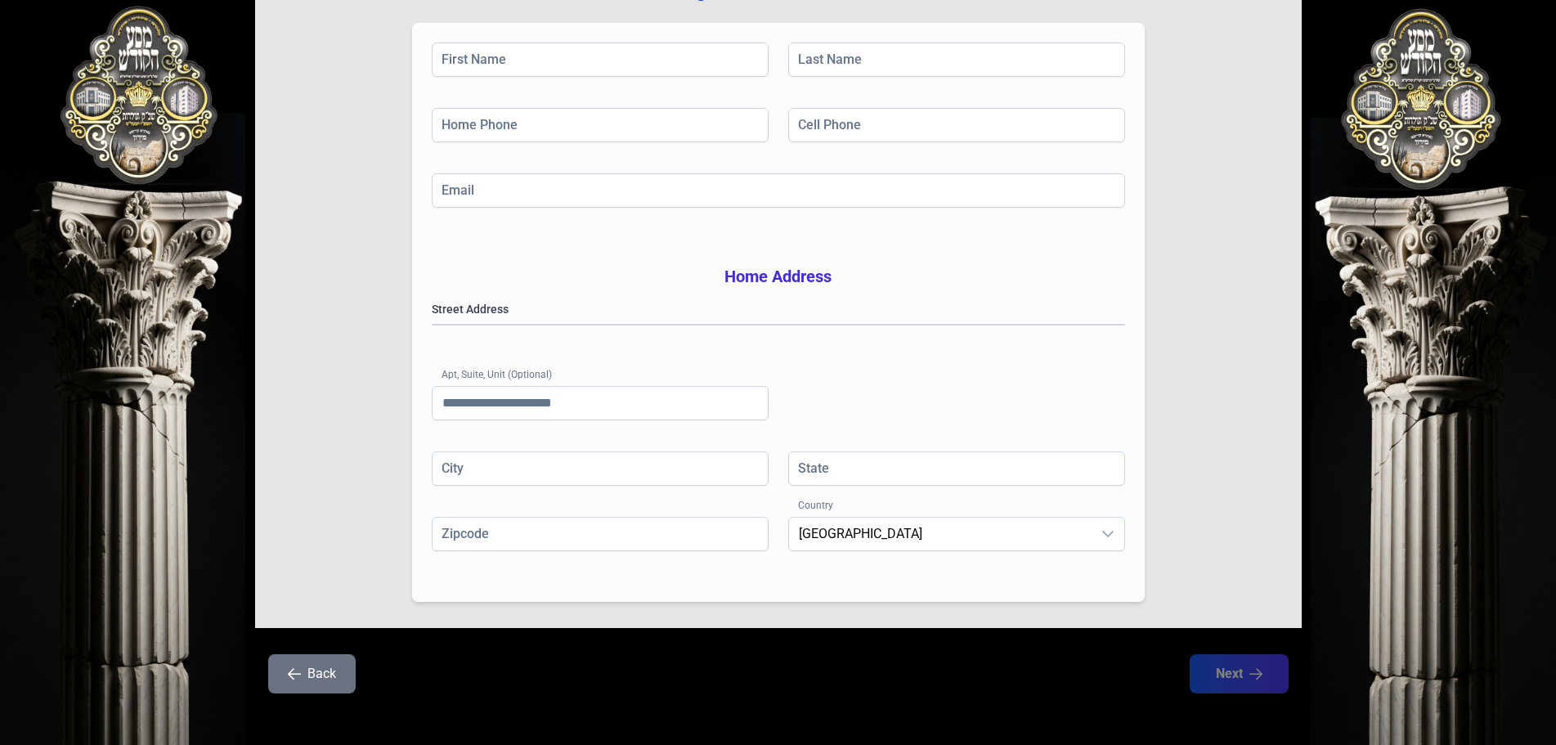
scroll to position [245, 0]
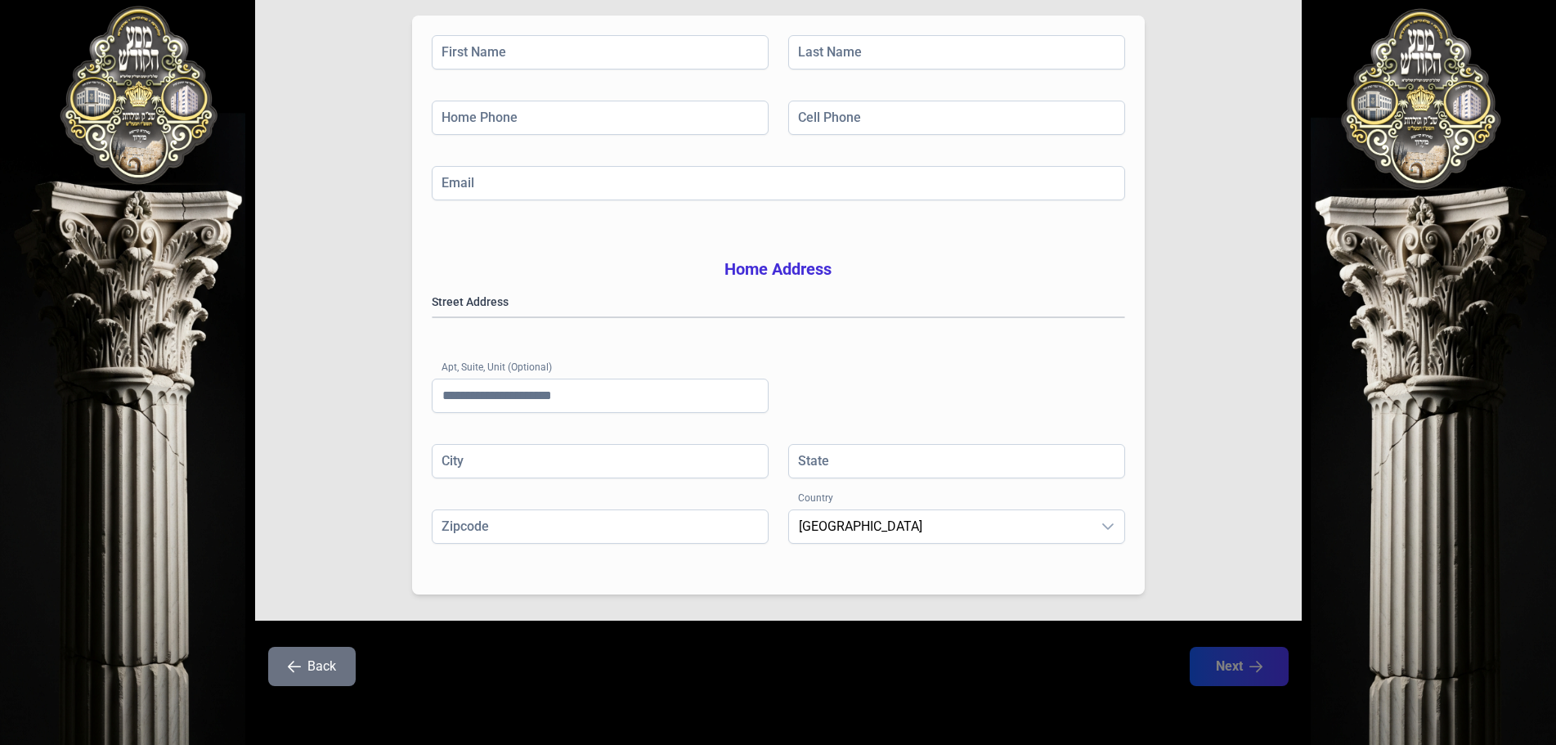
drag, startPoint x: 748, startPoint y: 270, endPoint x: 1087, endPoint y: 391, distance: 360.2
click at [749, 271] on h3 "Home Address" at bounding box center [778, 269] width 693 height 23
click at [432, 317] on gmp-place-autocomplete at bounding box center [432, 317] width 0 height 0
